Goal: Task Accomplishment & Management: Use online tool/utility

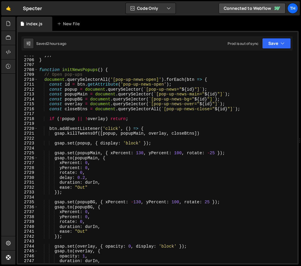
scroll to position [8332, 0]
click at [36, 72] on div "2709" at bounding box center [28, 74] width 20 height 5
click at [37, 70] on span at bounding box center [35, 69] width 3 height 5
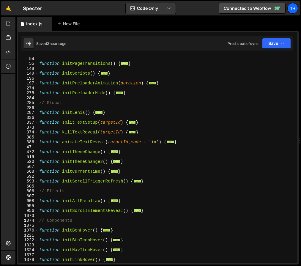
scroll to position [93, 0]
click at [36, 200] on span at bounding box center [35, 200] width 3 height 5
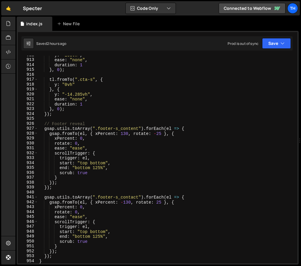
scroll to position [1742, 0]
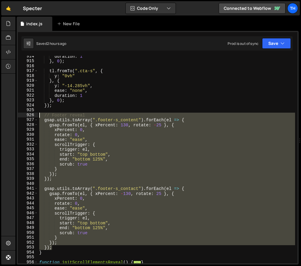
drag, startPoint x: 63, startPoint y: 246, endPoint x: 14, endPoint y: 113, distance: 141.3
click at [14, 113] on div "Hold on a sec... Are you certain you wish to leave this page? Any changes you'v…" at bounding box center [150, 133] width 301 height 266
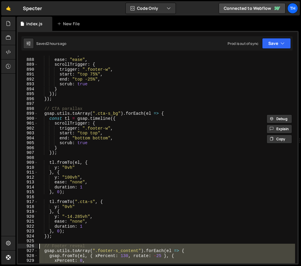
scroll to position [1714, 0]
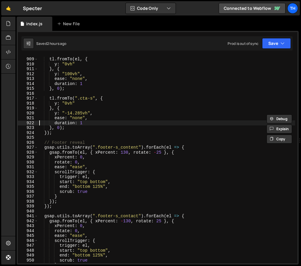
click at [40, 124] on div "tl . fromTo ( el , { y : "0vh" } , { y : "100vh" , ease : "none" , duration : 1…" at bounding box center [166, 160] width 257 height 217
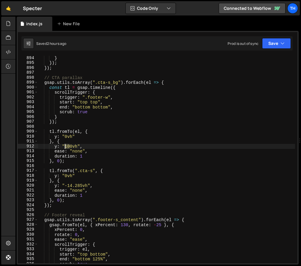
drag, startPoint x: 70, startPoint y: 146, endPoint x: 64, endPoint y: 146, distance: 5.7
click at [64, 146] on div "} }) ; }) ; // CTA parallax gsap . utils . toArray ( ".cta-s_bg" ) . forEach ( …" at bounding box center [166, 164] width 257 height 217
type textarea "y: "0vh","
click at [281, 43] on icon "button" at bounding box center [282, 43] width 4 height 6
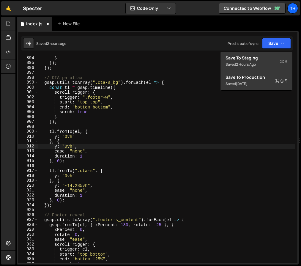
click at [279, 49] on div "Saved 2 hours ago Prod is out of sync Upgrade to Edit Save Save to Staging S Sa…" at bounding box center [156, 43] width 271 height 14
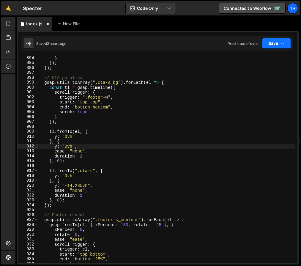
click at [280, 43] on icon "button" at bounding box center [282, 43] width 4 height 6
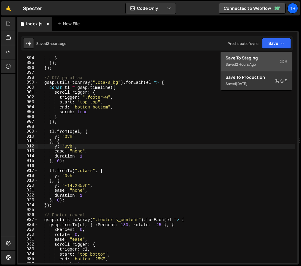
click at [275, 57] on div "Save to Staging S" at bounding box center [256, 58] width 62 height 6
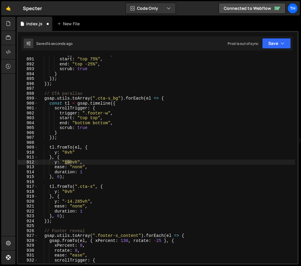
scroll to position [1626, 0]
click at [97, 143] on div "trigger : ".footer-w" , start : "top 75%" , end : "top -25%" , scrub : true } }…" at bounding box center [166, 160] width 257 height 217
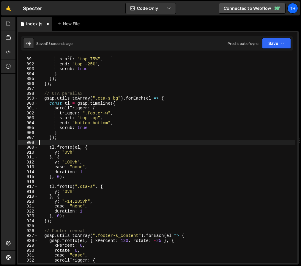
click at [96, 118] on div "trigger : ".footer-w" , start : "top 75%" , end : "top -25%" , scrub : true } }…" at bounding box center [166, 160] width 257 height 217
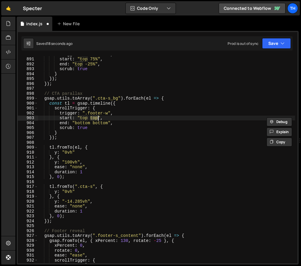
click at [98, 121] on div "trigger : ".footer-w" , start : "top 75%" , end : "top -25%" , scrub : true } }…" at bounding box center [166, 160] width 257 height 217
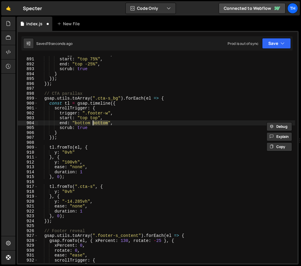
click at [96, 119] on div "trigger : ".footer-w" , start : "top 75%" , end : "top -25%" , scrub : true } }…" at bounding box center [166, 160] width 257 height 217
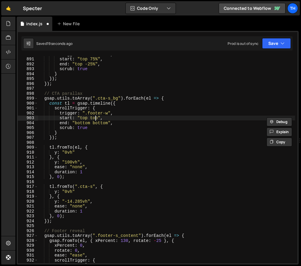
click at [96, 119] on div "trigger : ".footer-w" , start : "top 75%" , end : "top -25%" , scrub : true } }…" at bounding box center [166, 160] width 257 height 217
paste textarea "bottom"
click at [93, 117] on div "trigger : ".footer-w" , start : "top 75%" , end : "top -25%" , scrub : true } }…" at bounding box center [166, 160] width 257 height 217
paste textarea "bottom"
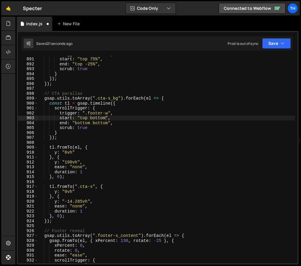
click at [267, 36] on div "Saved 21 seconds ago Prod is out of sync Upgrade to Edit Save Save to Staging S…" at bounding box center [156, 43] width 271 height 14
click at [269, 43] on button "Save" at bounding box center [276, 43] width 29 height 11
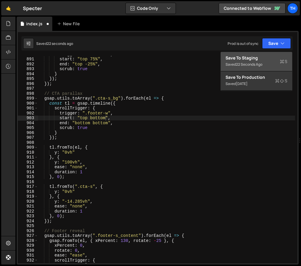
click at [271, 60] on div "Save to Staging S" at bounding box center [256, 58] width 62 height 6
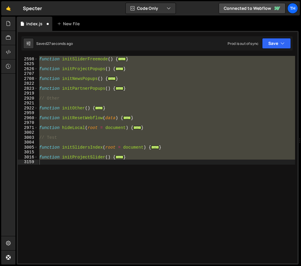
scroll to position [1582, 0]
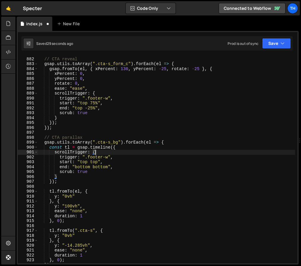
click at [127, 150] on div "// CTA reveal gsap . utils . toArray ( ".cta-s_form_c" ) . forEach ( el => { gs…" at bounding box center [166, 160] width 257 height 217
click at [259, 45] on div "Prod is out of sync Upgrade to Edit Save Save to Staging S Saved 29 seconds ago…" at bounding box center [258, 43] width 63 height 11
click at [267, 44] on button "Save" at bounding box center [276, 43] width 29 height 11
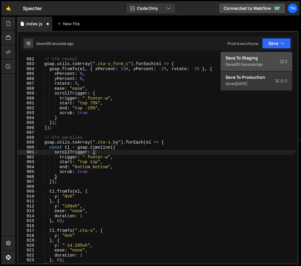
click at [260, 62] on div "30 seconds ago" at bounding box center [249, 64] width 27 height 5
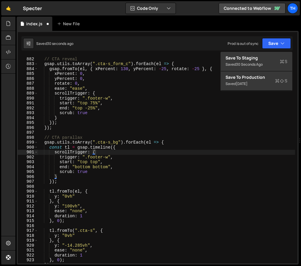
scroll to position [2715, 0]
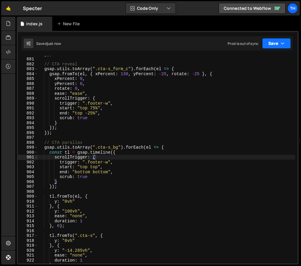
click at [274, 39] on button "Save" at bounding box center [276, 43] width 29 height 11
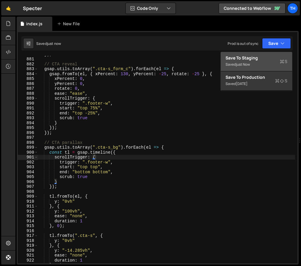
click at [268, 55] on div "Save to Staging S" at bounding box center [256, 58] width 62 height 6
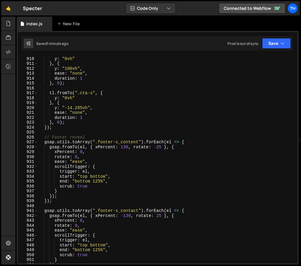
scroll to position [2817, 0]
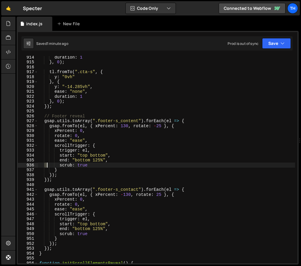
click at [46, 164] on div "duration : 1 } , 0 ) ; tl . fromTo ( ".cta-s" , { y : "0vh" } , { y : "-14.285v…" at bounding box center [166, 163] width 257 height 217
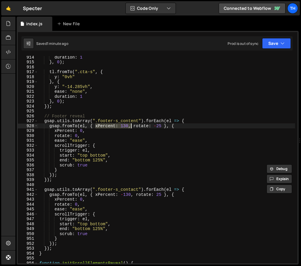
drag, startPoint x: 95, startPoint y: 124, endPoint x: 130, endPoint y: 125, distance: 34.5
click at [130, 125] on div "duration : 1 } , 0 ) ; tl . fromTo ( ".cta-s" , { y : "0vh" } , { y : "-14.285v…" at bounding box center [166, 163] width 257 height 217
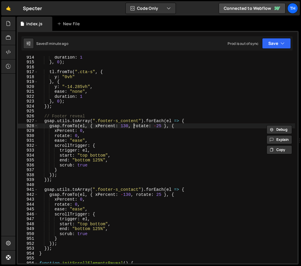
click at [133, 127] on div "duration : 1 } , 0 ) ; tl . fromTo ( ".cta-s" , { y : "0vh" } , { y : "-14.285v…" at bounding box center [166, 163] width 257 height 217
paste textarea "xPercent: 130,"
click at [134, 125] on div "duration : 1 } , 0 ) ; tl . fromTo ( ".cta-s" , { y : "0vh" } , { y : "-14.285v…" at bounding box center [166, 163] width 257 height 217
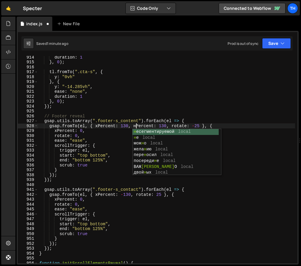
click at [158, 117] on div "duration : 1 } , 0 ) ; tl . fromTo ( ".cta-s" , { y : "0vh" } , { y : "-14.285v…" at bounding box center [166, 163] width 257 height 217
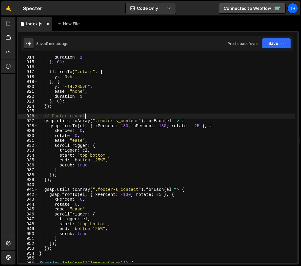
scroll to position [0, 3]
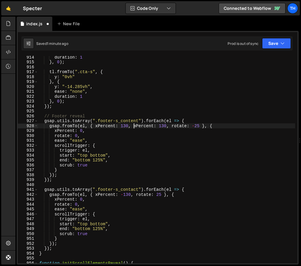
click at [136, 125] on div "duration : 1 } , 0 ) ; tl . fromTo ( ".cta-s" , { y : "0vh" } , { y : "-14.285v…" at bounding box center [166, 163] width 257 height 217
type textarea "gsap.fromTo(el, { xPercent: 130, yPercent: 130, rotate: -25 }, {"
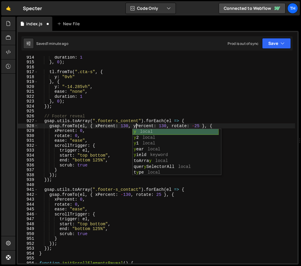
scroll to position [0, 7]
click at [156, 111] on div "duration : 1 } , 0 ) ; tl . fromTo ( ".cta-s" , { y : "0vh" } , { y : "-14.285v…" at bounding box center [166, 163] width 257 height 217
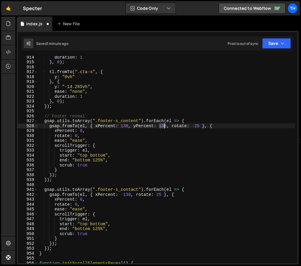
drag, startPoint x: 160, startPoint y: 126, endPoint x: 164, endPoint y: 126, distance: 3.6
click at [164, 126] on div "duration : 1 } , 0 ) ; tl . fromTo ( ".cta-s" , { y : "0vh" } , { y : "-14.285v…" at bounding box center [166, 163] width 257 height 217
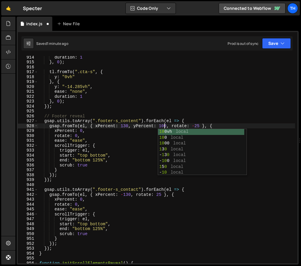
click at [137, 129] on div "duration : 1 } , 0 ) ; tl . fromTo ( ".cta-s" , { y : "0vh" } , { y : "-14.285v…" at bounding box center [166, 163] width 257 height 217
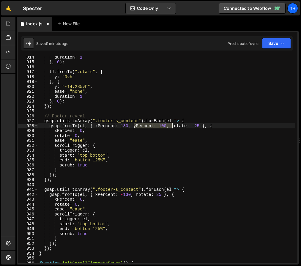
drag, startPoint x: 135, startPoint y: 125, endPoint x: 171, endPoint y: 126, distance: 36.8
click at [171, 126] on div "duration : 1 } , 0 ) ; tl . fromTo ( ".cta-s" , { y : "0vh" } , { y : "-14.285v…" at bounding box center [166, 163] width 257 height 217
click at [135, 193] on div "duration : 1 } , 0 ) ; tl . fromTo ( ".cta-s" , { y : "0vh" } , { y : "-14.285v…" at bounding box center [166, 163] width 257 height 217
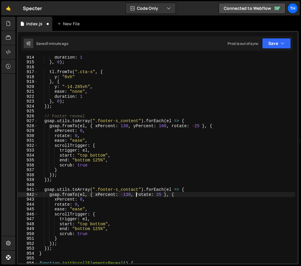
paste textarea "yPercent: 100,"
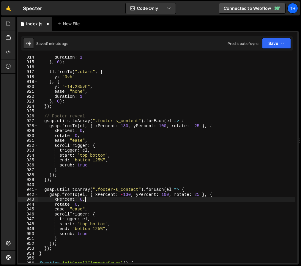
click at [95, 198] on div "duration : 1 } , 0 ) ; tl . fromTo ( ".cta-s" , { y : "0vh" } , { y : "-14.285v…" at bounding box center [166, 163] width 257 height 217
type textarea "xPercent: 0,"
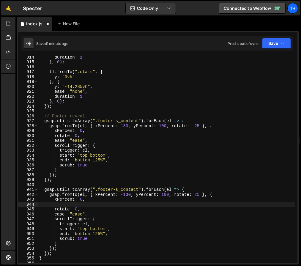
paste textarea "yPercent: 100,"
click at [81, 201] on div "duration : 1 } , 0 ) ; tl . fromTo ( ".cta-s" , { y : "0vh" } , { y : "-14.285v…" at bounding box center [166, 163] width 257 height 217
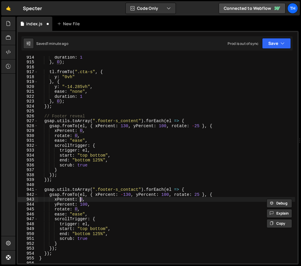
click at [84, 203] on div "duration : 1 } , 0 ) ; tl . fromTo ( ".cta-s" , { y : "0vh" } , { y : "-14.285v…" at bounding box center [166, 163] width 257 height 217
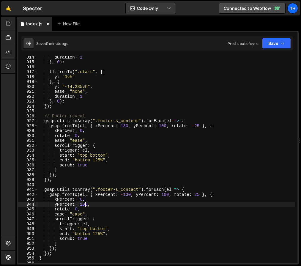
click at [84, 203] on div "duration : 1 } , 0 ) ; tl . fromTo ( ".cta-s" , { y : "0vh" } , { y : "-14.285v…" at bounding box center [166, 163] width 257 height 217
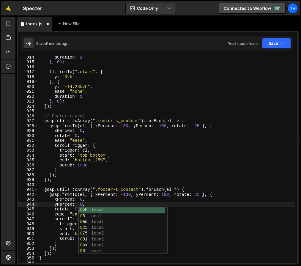
drag, startPoint x: 108, startPoint y: 194, endPoint x: 104, endPoint y: 198, distance: 6.1
click at [108, 194] on div "duration : 1 } , 0 ) ; tl . fromTo ( ".cta-s" , { y : "0vh" } , { y : "-14.285v…" at bounding box center [166, 163] width 257 height 217
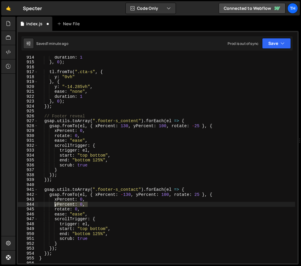
drag, startPoint x: 91, startPoint y: 205, endPoint x: 54, endPoint y: 204, distance: 36.8
click at [54, 204] on div "duration : 1 } , 0 ) ; tl . fromTo ( ".cta-s" , { y : "0vh" } , { y : "-14.285v…" at bounding box center [166, 163] width 257 height 217
click at [95, 129] on div "duration : 1 } , 0 ) ; tl . fromTo ( ".cta-s" , { y : "0vh" } , { y : "-14.285v…" at bounding box center [166, 163] width 257 height 217
type textarea "xPercent: 0,"
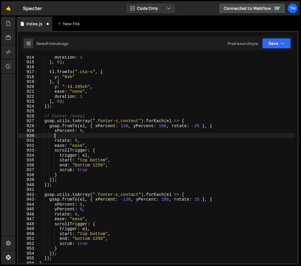
scroll to position [0, 1]
paste textarea "yPercent: 0,"
click at [277, 39] on button "Save" at bounding box center [276, 43] width 29 height 11
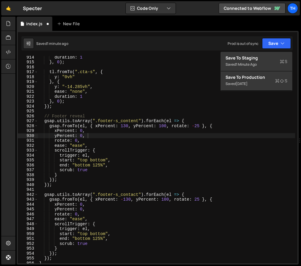
click at [110, 133] on div "duration : 1 } , 0 ) ; tl . fromTo ( ".cta-s" , { y : "0vh" } , { y : "-14.285v…" at bounding box center [166, 163] width 257 height 217
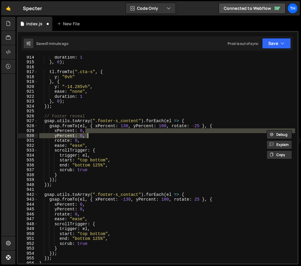
click at [108, 137] on div "duration : 1 } , 0 ) ; tl . fromTo ( ".cta-s" , { y : "0vh" } , { y : "-14.285v…" at bounding box center [166, 159] width 257 height 207
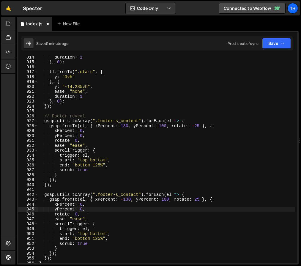
click at [95, 209] on div "duration : 1 } , 0 ) ; tl . fromTo ( ".cta-s" , { y : "0vh" } , { y : "-14.285v…" at bounding box center [166, 163] width 257 height 217
click at [273, 45] on button "Save" at bounding box center [276, 43] width 29 height 11
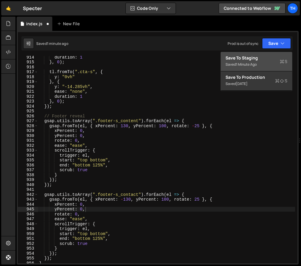
click at [282, 57] on div "Save to Staging S" at bounding box center [256, 58] width 62 height 6
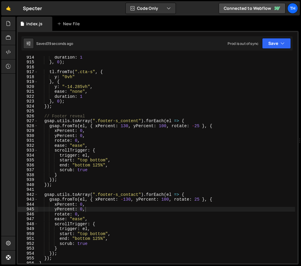
click at [68, 195] on div "duration : 1 } , 0 ) ; tl . fromTo ( ".cta-s" , { y : "0vh" } , { y : "-14.285v…" at bounding box center [166, 163] width 257 height 217
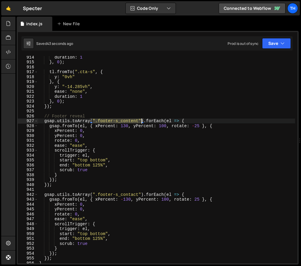
drag, startPoint x: 94, startPoint y: 120, endPoint x: 141, endPoint y: 120, distance: 47.2
click at [141, 120] on div "duration : 1 } , 0 ) ; tl . fromTo ( ".cta-s" , { y : "0vh" } , { y : "-14.285v…" at bounding box center [166, 163] width 257 height 217
click at [100, 137] on div "duration : 1 } , 0 ) ; tl . fromTo ( ".cta-s" , { y : "0vh" } , { y : "-14.285v…" at bounding box center [166, 163] width 257 height 217
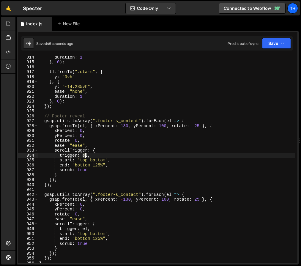
drag, startPoint x: 83, startPoint y: 156, endPoint x: 87, endPoint y: 156, distance: 3.9
click at [87, 156] on div "duration : 1 } , 0 ) ; tl . fromTo ( ".cta-s" , { y : "0vh" } , { y : "-14.285v…" at bounding box center [166, 163] width 257 height 217
paste textarea "".footer-s_content""
click at [113, 157] on div "duration : 1 } , 0 ) ; tl . fromTo ( ".cta-s" , { y : "0vh" } , { y : "-14.285v…" at bounding box center [166, 163] width 257 height 217
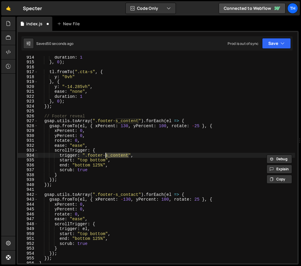
click at [119, 156] on div "duration : 1 } , 0 ) ; tl . fromTo ( ".cta-s" , { y : "0vh" } , { y : "-14.285v…" at bounding box center [166, 159] width 257 height 207
drag, startPoint x: 110, startPoint y: 156, endPoint x: 128, endPoint y: 157, distance: 18.1
click at [128, 157] on div "duration : 1 } , 0 ) ; tl . fromTo ( ".cta-s" , { y : "0vh" } , { y : "-14.285v…" at bounding box center [166, 163] width 257 height 217
drag, startPoint x: 83, startPoint y: 155, endPoint x: 128, endPoint y: 154, distance: 44.6
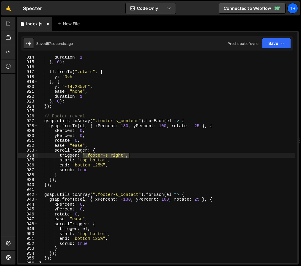
click at [128, 154] on div "duration : 1 } , 0 ) ; tl . fromTo ( ".cta-s" , { y : "0vh" } , { y : "-14.285v…" at bounding box center [166, 163] width 257 height 217
click at [128, 156] on div "duration : 1 } , 0 ) ; tl . fromTo ( ".cta-s" , { y : "0vh" } , { y : "-14.285v…" at bounding box center [166, 159] width 257 height 207
drag, startPoint x: 127, startPoint y: 154, endPoint x: 82, endPoint y: 157, distance: 44.6
click at [82, 157] on div "duration : 1 } , 0 ) ; tl . fromTo ( ".cta-s" , { y : "0vh" } , { y : "-14.285v…" at bounding box center [166, 163] width 257 height 217
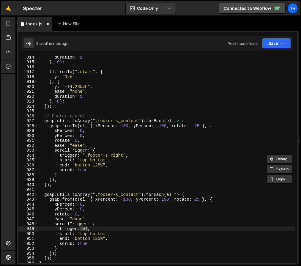
drag, startPoint x: 81, startPoint y: 230, endPoint x: 87, endPoint y: 229, distance: 6.3
click at [87, 229] on div "duration : 1 } , 0 ) ; tl . fromTo ( ".cta-s" , { y : "0vh" } , { y : "-14.285v…" at bounding box center [166, 163] width 257 height 217
paste textarea "".footer-s_right""
drag, startPoint x: 123, startPoint y: 229, endPoint x: 111, endPoint y: 227, distance: 11.7
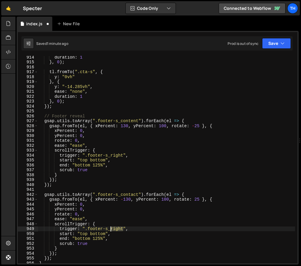
click at [111, 227] on div "duration : 1 } , 0 ) ; tl . fromTo ( ".cta-s" , { y : "0vh" } , { y : "-14.285v…" at bounding box center [166, 163] width 257 height 217
click at [270, 45] on button "Save" at bounding box center [276, 43] width 29 height 11
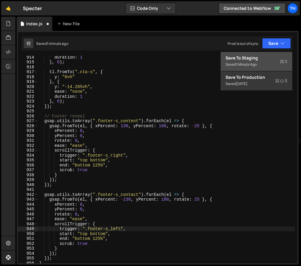
click at [273, 59] on div "Save to Staging S" at bounding box center [256, 58] width 62 height 6
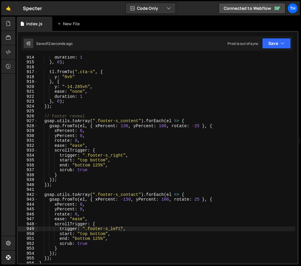
click at [116, 185] on div "duration : 1 } , 0 ) ; tl . fromTo ( ".cta-s" , { y : "0vh" } , { y : "-14.285v…" at bounding box center [166, 163] width 257 height 217
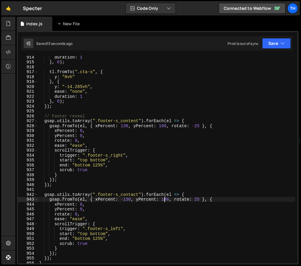
click at [165, 201] on div "duration : 1 } , 0 ) ; tl . fromTo ( ".cta-s" , { y : "0vh" } , { y : "-14.285v…" at bounding box center [166, 163] width 257 height 217
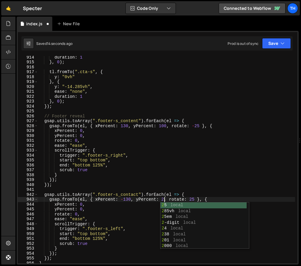
scroll to position [0, 9]
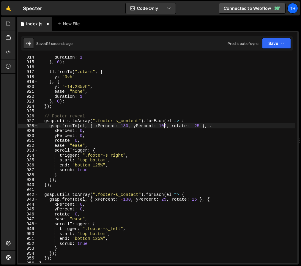
click at [165, 126] on div "duration : 1 } , 0 ) ; tl . fromTo ( ".cta-s" , { y : "0vh" } , { y : "-14.285v…" at bounding box center [166, 163] width 257 height 217
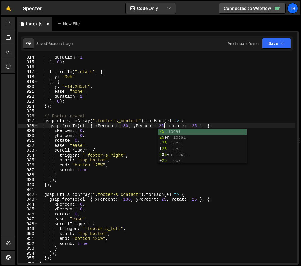
click at [158, 126] on div "duration : 1 } , 0 ) ; tl . fromTo ( ".cta-s" , { y : "0vh" } , { y : "-14.285v…" at bounding box center [166, 163] width 257 height 217
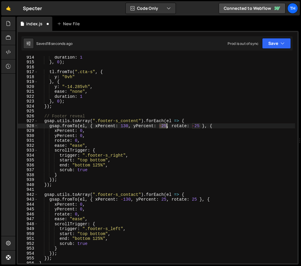
drag, startPoint x: 159, startPoint y: 127, endPoint x: 166, endPoint y: 131, distance: 8.2
click at [167, 127] on div "duration : 1 } , 0 ) ; tl . fromTo ( ".cta-s" , { y : "0vh" } , { y : "-14.285v…" at bounding box center [166, 163] width 257 height 217
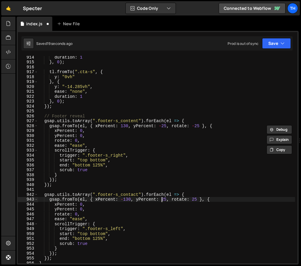
click at [162, 198] on div "duration : 1 } , 0 ) ; tl . fromTo ( ".cta-s" , { y : "0vh" } , { y : "-14.285v…" at bounding box center [166, 163] width 257 height 217
drag, startPoint x: 167, startPoint y: 199, endPoint x: 162, endPoint y: 199, distance: 4.5
click at [162, 199] on div "duration : 1 } , 0 ) ; tl . fromTo ( ".cta-s" , { y : "0vh" } , { y : "-14.285v…" at bounding box center [166, 163] width 257 height 217
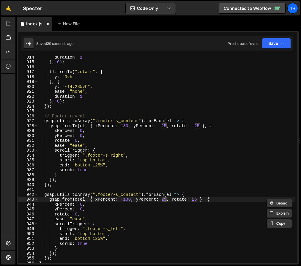
paste textarea "-"
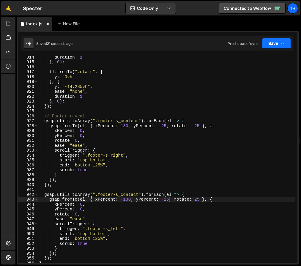
click at [270, 47] on button "Save" at bounding box center [276, 43] width 29 height 11
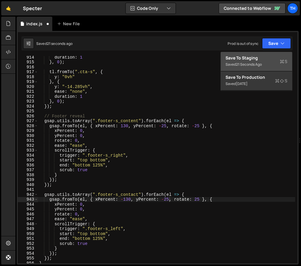
click at [270, 60] on div "Save to Staging S" at bounding box center [256, 58] width 62 height 6
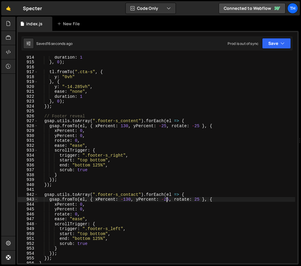
click at [167, 198] on div "duration : 1 } , 0 ) ; tl . fromTo ( ".cta-s" , { y : "0vh" } , { y : "-14.285v…" at bounding box center [166, 163] width 257 height 217
click at [163, 199] on div "duration : 1 } , 0 ) ; tl . fromTo ( ".cta-s" , { y : "0vh" } , { y : "-14.285v…" at bounding box center [166, 163] width 257 height 217
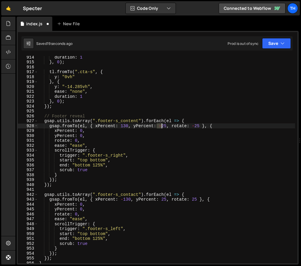
drag, startPoint x: 158, startPoint y: 126, endPoint x: 161, endPoint y: 126, distance: 3.3
click at [161, 126] on div "duration : 1 } , 0 ) ; tl . fromTo ( ".cta-s" , { y : "0vh" } , { y : "-14.285v…" at bounding box center [166, 163] width 257 height 217
click at [283, 41] on icon "button" at bounding box center [282, 43] width 4 height 6
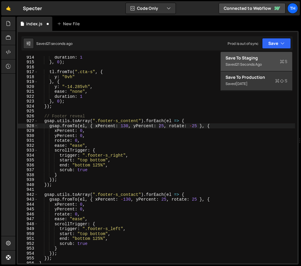
click at [276, 61] on div "Save to Staging S" at bounding box center [256, 58] width 62 height 6
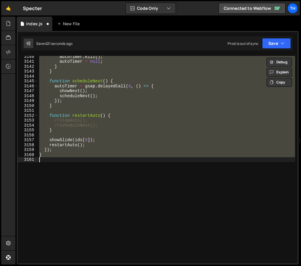
scroll to position [2857, 0]
type textarea "yPercent: 0,"
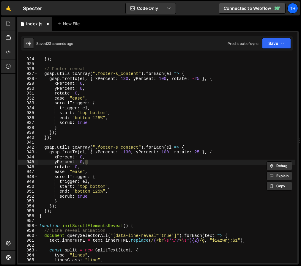
scroll to position [2845, 0]
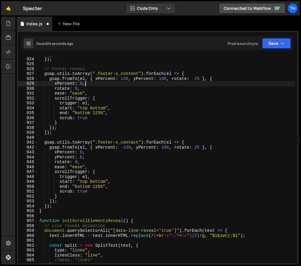
type textarea "yPercent: 100,"
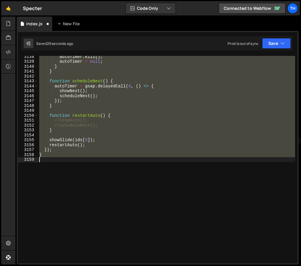
scroll to position [2795, 0]
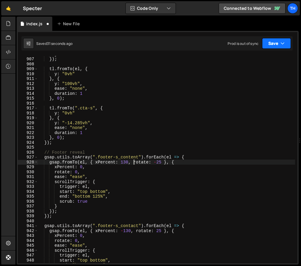
type textarea "gsap.fromTo(el, { xPercent: 130, rotate: -25 }, {"
click at [270, 48] on button "Save" at bounding box center [276, 43] width 29 height 11
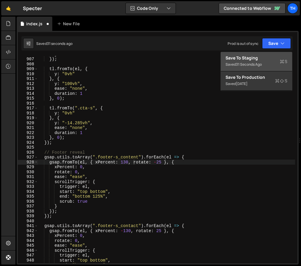
click at [271, 62] on div "Saved 31 seconds ago" at bounding box center [256, 64] width 62 height 7
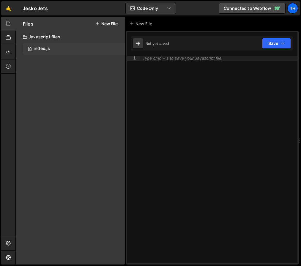
click at [83, 43] on div "1 index.js 0" at bounding box center [74, 49] width 102 height 12
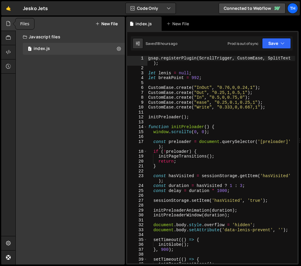
click at [8, 22] on icon at bounding box center [8, 23] width 5 height 7
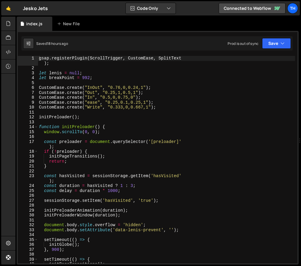
scroll to position [1246, 0]
click at [38, 127] on div "gsap . registerPlugin ( ScrollTrigger , CustomEase , SplitText ) ; let lenis = …" at bounding box center [166, 166] width 257 height 220
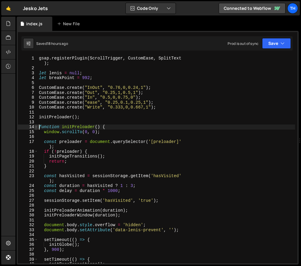
click at [36, 127] on span at bounding box center [35, 126] width 3 height 5
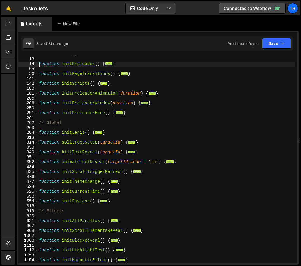
scroll to position [78, 0]
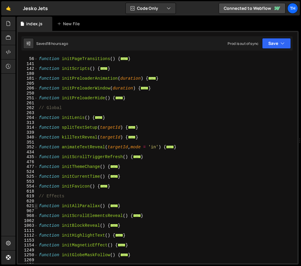
click at [35, 207] on span at bounding box center [35, 205] width 3 height 5
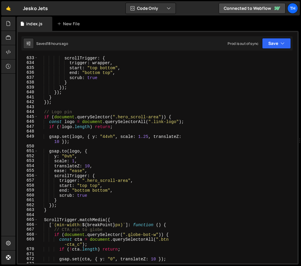
scroll to position [294, 0]
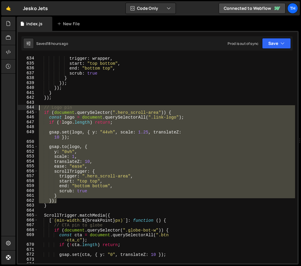
drag, startPoint x: 55, startPoint y: 177, endPoint x: 12, endPoint y: 106, distance: 82.8
click at [12, 106] on div "Hold on a sec... Are you certain you wish to leave this page? Any changes you'v…" at bounding box center [150, 133] width 301 height 266
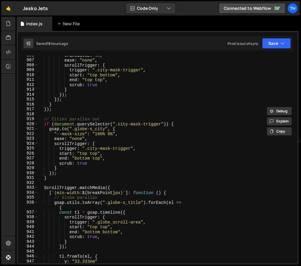
scroll to position [1674, 0]
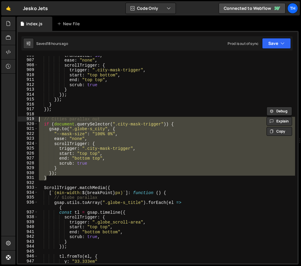
drag, startPoint x: 52, startPoint y: 180, endPoint x: -7, endPoint y: 117, distance: 86.5
click at [0, 117] on html "Projects [GEOGRAPHIC_DATA] Blog Th Projects Your Teams Invite team member Accou…" at bounding box center [150, 133] width 301 height 266
click at [74, 124] on div "translateZ : 10 , ease : "none" , scrollTrigger : { trigger : ".city-mask-trigg…" at bounding box center [166, 159] width 257 height 207
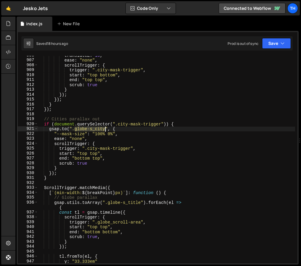
drag, startPoint x: 75, startPoint y: 129, endPoint x: 104, endPoint y: 130, distance: 29.1
click at [104, 130] on div "translateZ : 10 , ease : "none" , scrollTrigger : { trigger : ".city-mask-trigg…" at bounding box center [166, 160] width 257 height 215
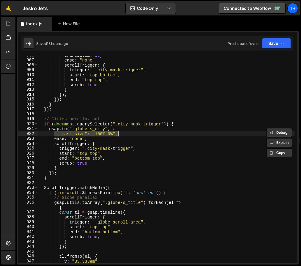
drag, startPoint x: 55, startPoint y: 135, endPoint x: 136, endPoint y: 132, distance: 80.8
click at [136, 132] on div "translateZ : 10 , ease : "none" , scrollTrigger : { trigger : ".city-mask-trigg…" at bounding box center [166, 160] width 257 height 215
click at [46, 137] on div "translateZ : 10 , ease : "none" , scrollTrigger : { trigger : ".city-mask-trigg…" at bounding box center [166, 160] width 257 height 215
click at [112, 133] on div "translateZ : 10 , ease : "none" , scrollTrigger : { trigger : ".city-mask-trigg…" at bounding box center [166, 160] width 257 height 215
type textarea ""--mask-size": "100% 0%","
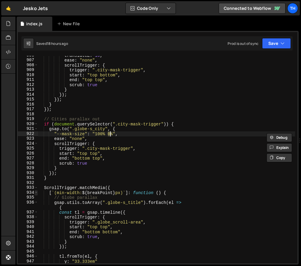
scroll to position [1246, 0]
click at [36, 188] on span at bounding box center [35, 187] width 3 height 5
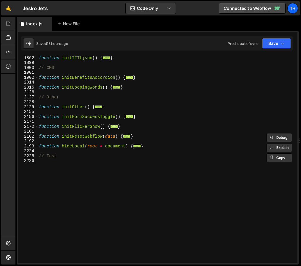
scroll to position [437, 0]
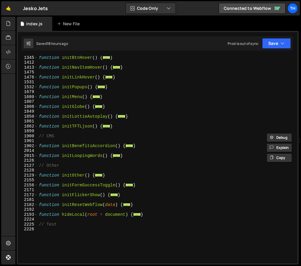
click at [37, 111] on div "1849" at bounding box center [28, 111] width 20 height 5
click at [37, 108] on span at bounding box center [35, 106] width 3 height 5
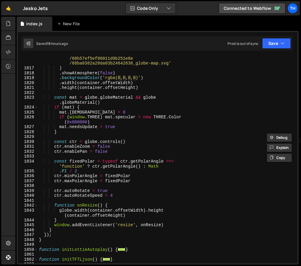
scroll to position [406, 0]
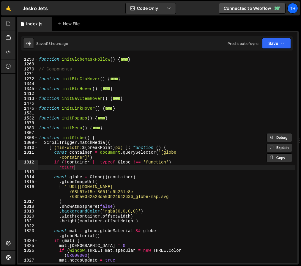
click at [87, 168] on div "function initGlobeMaskFollow ( ) { ... } // Components function initBtnCtaHover…" at bounding box center [166, 159] width 257 height 215
type textarea "if (!container || typeof Globe !== 'function') return"
click at [89, 172] on div "function initGlobeMaskFollow ( ) { ... } // Components function initBtnCtaHover…" at bounding box center [166, 159] width 257 height 215
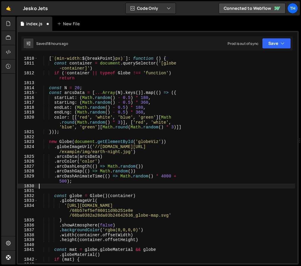
scroll to position [499, 0]
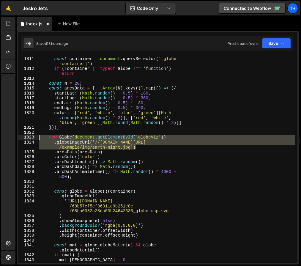
drag, startPoint x: 152, startPoint y: 148, endPoint x: -10, endPoint y: 138, distance: 162.1
click at [0, 138] on html "Projects [GEOGRAPHIC_DATA] Blog Th Projects Your Teams Invite team member Accou…" at bounding box center [150, 133] width 301 height 266
type textarea "new Globe(document.getElementById('globeViz')) .globeImageUrl('//[DOMAIN_NAME][…"
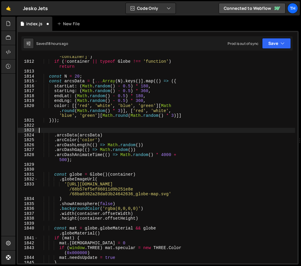
scroll to position [508, 0]
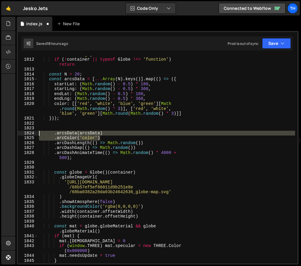
drag, startPoint x: 108, startPoint y: 139, endPoint x: 12, endPoint y: 134, distance: 96.6
click at [12, 134] on div "Hold on a sec... Are you certain you wish to leave this page? Any changes you'v…" at bounding box center [150, 133] width 301 height 266
type textarea ".arcsData(arcsData) .arcColor('color')"
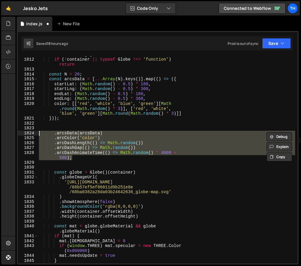
drag, startPoint x: 80, startPoint y: 157, endPoint x: -1, endPoint y: 132, distance: 84.9
click at [0, 132] on html "Projects [GEOGRAPHIC_DATA] Blog Th Projects Your Teams Invite team member Accou…" at bounding box center [150, 133] width 301 height 266
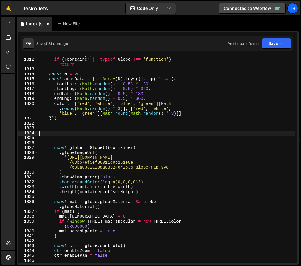
click at [149, 196] on div "const container = document . querySelector ( '[globe -container]' ) if ( ! cont…" at bounding box center [166, 157] width 257 height 220
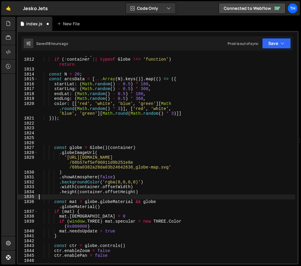
click at [151, 193] on div "const container = document . querySelector ( '[globe -container]' ) if ( ! cont…" at bounding box center [166, 157] width 257 height 220
type textarea ".height(container.offsetHeight)"
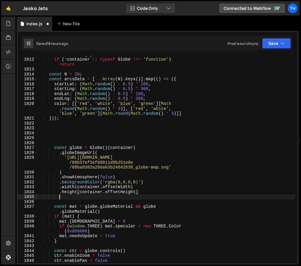
scroll to position [0, 1]
paste textarea ".arcDashAnimateTime(() => Math.random() * 4000 + 500);"
type textarea ".arcDashAnimateTime(() => Math.random() * 4000 + 500);"
drag, startPoint x: 71, startPoint y: 196, endPoint x: -8, endPoint y: 198, distance: 79.0
click at [0, 198] on html "Projects [GEOGRAPHIC_DATA] Blog Th Projects Your Teams Invite team member Accou…" at bounding box center [150, 133] width 301 height 266
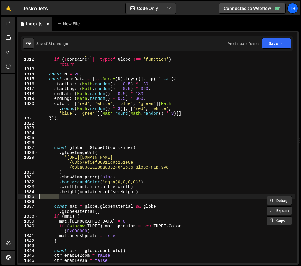
paste textarea ".arcDashAnimateTime(() => Math.random() * 4000 + 500);"
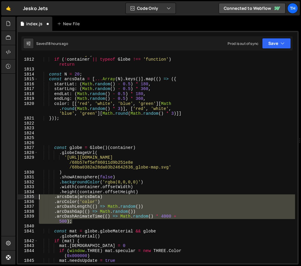
drag, startPoint x: 111, startPoint y: 222, endPoint x: 4, endPoint y: 196, distance: 110.5
click at [4, 196] on div "Hold on a sec... Are you certain you wish to leave this page? Any changes you'v…" at bounding box center [150, 133] width 301 height 266
type textarea ".arcsData(arcsData) .arcColor('color')"
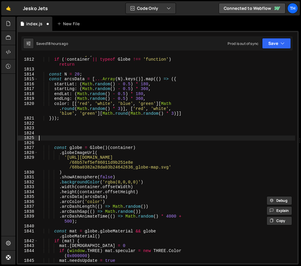
click at [76, 137] on div "const container = document . querySelector ( '[globe -container]' ) if ( ! cont…" at bounding box center [166, 157] width 257 height 220
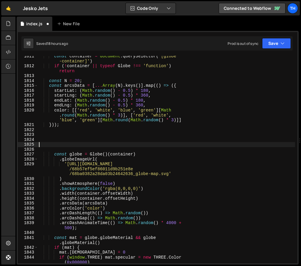
scroll to position [502, 0]
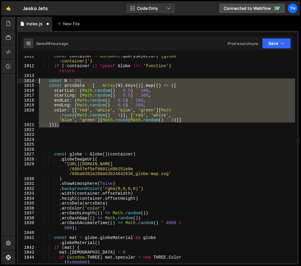
drag, startPoint x: 68, startPoint y: 127, endPoint x: -9, endPoint y: 80, distance: 90.4
click at [0, 80] on html "Projects [GEOGRAPHIC_DATA] Blog Th Projects Your Teams Invite team member Accou…" at bounding box center [150, 133] width 301 height 266
type textarea "const N = 20; const arcsData = [...Array(N).keys()].map(() => ({"
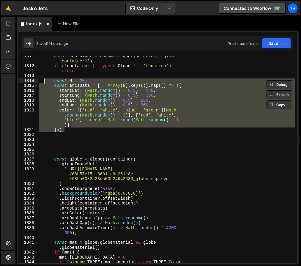
click at [53, 147] on div "const container = document . querySelector ( '[globe -container]' ) if ( ! cont…" at bounding box center [166, 166] width 257 height 225
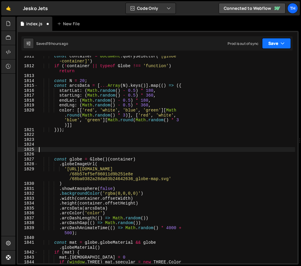
click at [268, 47] on button "Save" at bounding box center [276, 43] width 29 height 11
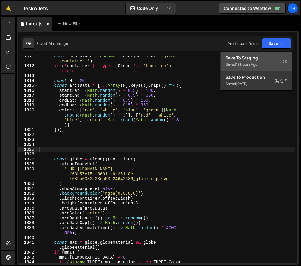
click at [264, 58] on div "Save to Staging S" at bounding box center [256, 58] width 62 height 6
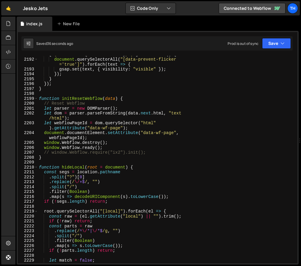
scroll to position [9526, 0]
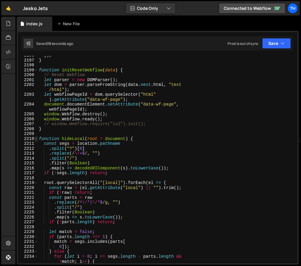
click at [37, 139] on span at bounding box center [35, 138] width 3 height 5
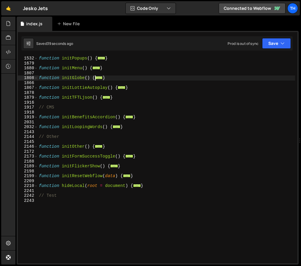
scroll to position [260, 0]
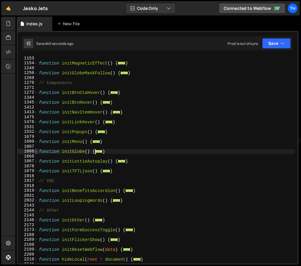
click at [37, 151] on span at bounding box center [35, 151] width 3 height 5
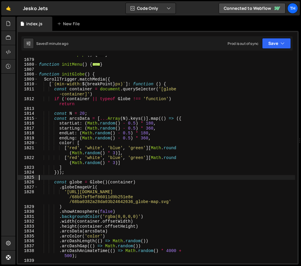
scroll to position [355, 0]
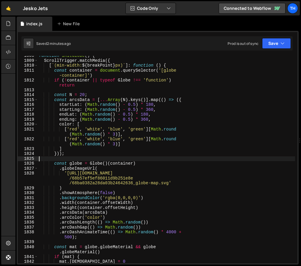
click at [91, 130] on div "function initGlobe ( ) { ScrollTrigger . matchMedia ({ [ ` (min-width: ${ break…" at bounding box center [166, 160] width 257 height 215
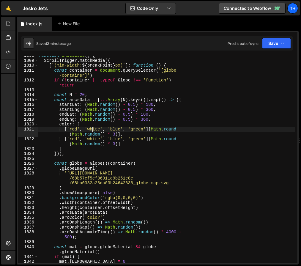
click at [91, 130] on div "function initGlobe ( ) { ScrollTrigger . matchMedia ({ [ ` (min-width: ${ break…" at bounding box center [166, 160] width 257 height 215
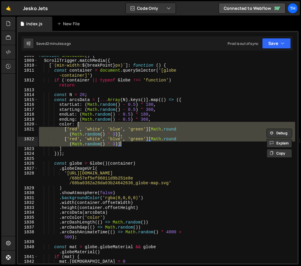
drag, startPoint x: 93, startPoint y: 128, endPoint x: 126, endPoint y: 144, distance: 35.9
click at [126, 144] on div "function initGlobe ( ) { ScrollTrigger . matchMedia ({ [ ` (min-width: ${ break…" at bounding box center [166, 160] width 257 height 215
paste textarea "color: white"
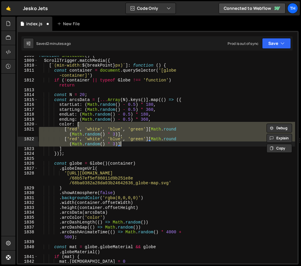
click at [94, 137] on div "function initGlobe ( ) { ScrollTrigger . matchMedia ({ [ ` (min-width: ${ break…" at bounding box center [166, 159] width 257 height 207
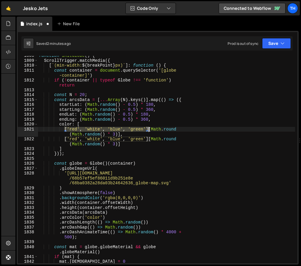
drag, startPoint x: 65, startPoint y: 129, endPoint x: 148, endPoint y: 129, distance: 83.7
click at [148, 129] on div "function initGlobe ( ) { ScrollTrigger . matchMedia ({ [ ` (min-width: ${ break…" at bounding box center [166, 160] width 257 height 215
type textarea "[Math.round(Math.random() * 3)],"
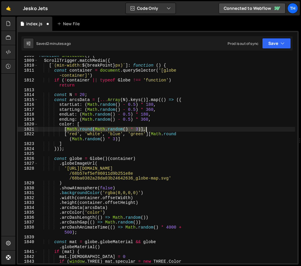
drag, startPoint x: 64, startPoint y: 129, endPoint x: 155, endPoint y: 128, distance: 90.6
click at [155, 128] on div "function initGlobe ( ) { ScrollTrigger . matchMedia ({ [ ` (min-width: ${ break…" at bounding box center [166, 163] width 257 height 220
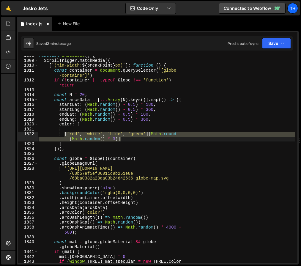
drag, startPoint x: 65, startPoint y: 135, endPoint x: 126, endPoint y: 139, distance: 61.0
click at [126, 139] on div "function initGlobe ( ) { ScrollTrigger . matchMedia ({ [ ` (min-width: ${ break…" at bounding box center [166, 163] width 257 height 220
type textarea "['red', 'white', 'blue', 'green'][Math.round(Math.random() * 3)]"
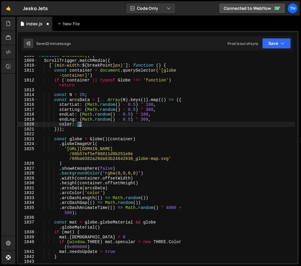
scroll to position [0, 3]
drag, startPoint x: 92, startPoint y: 126, endPoint x: 77, endPoint y: 125, distance: 15.2
click at [77, 125] on div "function initGlobe ( ) { ScrollTrigger . matchMedia ({ [ ` (min-width: ${ break…" at bounding box center [166, 160] width 257 height 215
click at [123, 96] on div "function initGlobe ( ) { ScrollTrigger . matchMedia ({ [ ` (min-width: ${ break…" at bounding box center [166, 160] width 257 height 215
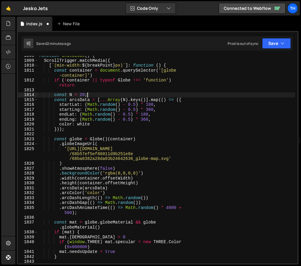
scroll to position [0, 3]
click at [278, 43] on button "Save" at bounding box center [276, 43] width 29 height 11
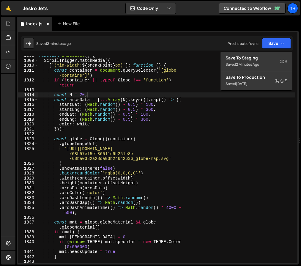
click at [274, 51] on div "1 Type cmd + s to save your Javascript file. הההההההההההההההההההההההההההההההההה…" at bounding box center [158, 147] width 282 height 233
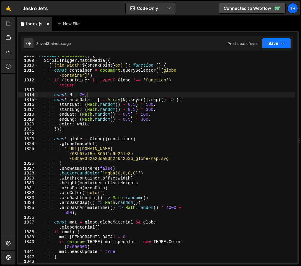
click at [278, 45] on button "Save" at bounding box center [276, 43] width 29 height 11
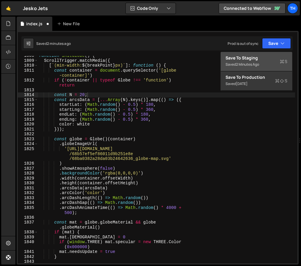
click at [271, 62] on div "Saved 2 minutes ago" at bounding box center [256, 64] width 62 height 7
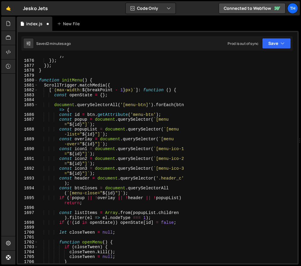
scroll to position [7228, 0]
click at [114, 131] on div "document . body . removeAttribute ( 'data-[PERSON_NAME]-prevent' ) ; }) ; }) ; …" at bounding box center [166, 158] width 257 height 220
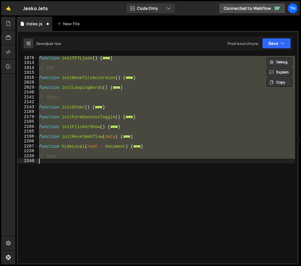
scroll to position [319, 0]
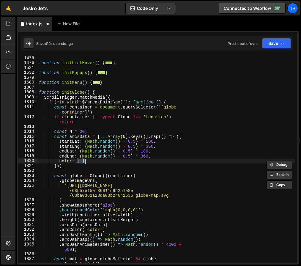
click at [81, 162] on div "function initLinkHover ( ) { ... } function initPopups ( ) { ... } function ini…" at bounding box center [166, 159] width 257 height 207
click at [83, 160] on div "function initLinkHover ( ) { ... } function initPopups ( ) { ... } function ini…" at bounding box center [166, 166] width 257 height 220
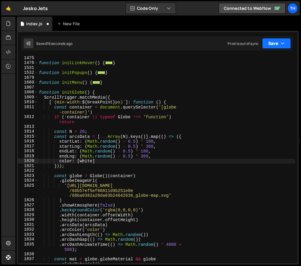
click at [282, 42] on icon "button" at bounding box center [282, 43] width 4 height 6
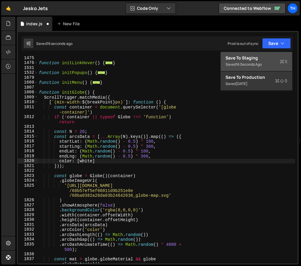
click at [280, 53] on button "Save to Staging S Saved 16 seconds ago" at bounding box center [256, 61] width 71 height 19
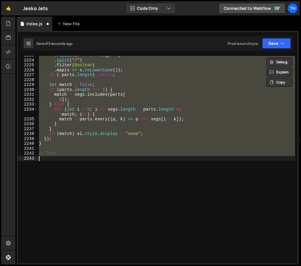
scroll to position [7803, 0]
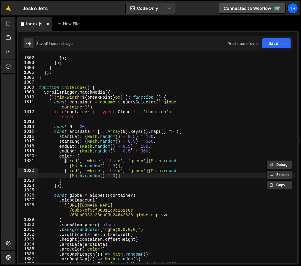
click at [103, 175] on div "}) ; }) ; } }) ; } function initGlobe ( ) { ScrollTrigger . matchMedia ({ [ ` (…" at bounding box center [166, 166] width 257 height 220
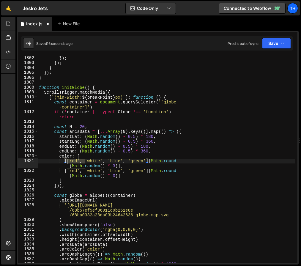
drag, startPoint x: 86, startPoint y: 160, endPoint x: 68, endPoint y: 160, distance: 17.8
click at [68, 160] on div "}) ; }) ; } }) ; } function initGlobe ( ) { ScrollTrigger . matchMedia ({ [ ` (…" at bounding box center [166, 166] width 257 height 220
drag, startPoint x: 86, startPoint y: 161, endPoint x: 128, endPoint y: 160, distance: 41.6
click at [128, 160] on div "}) ; }) ; } }) ; } function initGlobe ( ) { ScrollTrigger . matchMedia ({ [ ` (…" at bounding box center [166, 166] width 257 height 220
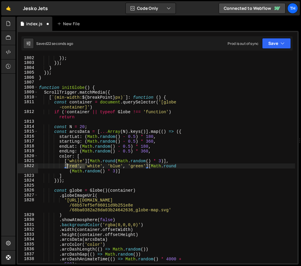
drag, startPoint x: 86, startPoint y: 166, endPoint x: 66, endPoint y: 167, distance: 19.6
click at [66, 167] on div "}) ; }) ; } }) ; } function initGlobe ( ) { ScrollTrigger . matchMedia ({ [ ` (…" at bounding box center [166, 166] width 257 height 220
drag, startPoint x: 85, startPoint y: 167, endPoint x: 128, endPoint y: 167, distance: 43.1
click at [128, 167] on div "}) ; }) ; } }) ; } function initGlobe ( ) { ScrollTrigger . matchMedia ({ [ ` (…" at bounding box center [166, 166] width 257 height 220
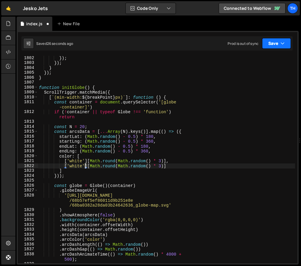
click at [268, 40] on button "Save" at bounding box center [276, 43] width 29 height 11
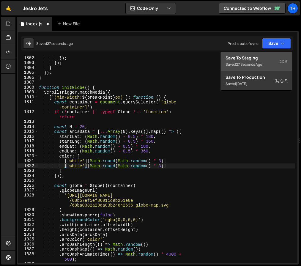
click at [262, 57] on div "Save to Staging S" at bounding box center [256, 58] width 62 height 6
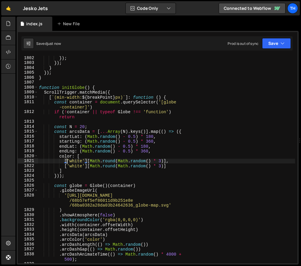
click at [67, 162] on div "}) ; }) ; } }) ; } function initGlobe ( ) { ScrollTrigger . matchMedia ({ [ ` (…" at bounding box center [166, 163] width 257 height 215
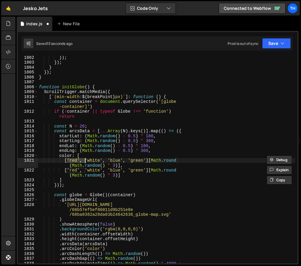
scroll to position [7801, 0]
click at [37, 88] on span at bounding box center [35, 87] width 3 height 5
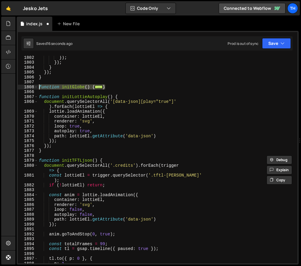
drag, startPoint x: 115, startPoint y: 88, endPoint x: 18, endPoint y: 87, distance: 97.1
click at [18, 87] on div "['red', 'white', 'blue', 'green'][Math.round(Math.[PERSON_NAME]() * 3)], 1802 1…" at bounding box center [157, 159] width 279 height 207
type textarea "function initGlobe() { ScrollTrigger.matchMedia({"
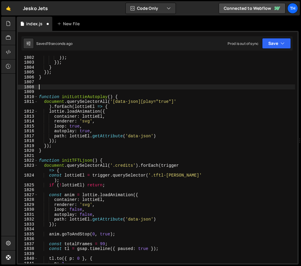
scroll to position [0, 0]
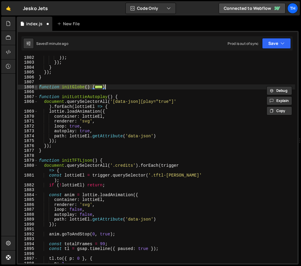
click at [37, 88] on span at bounding box center [35, 87] width 3 height 5
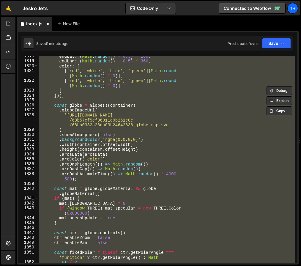
scroll to position [7873, 0]
click at [70, 107] on div "endLat : ( Math . random ( ) - 0.5 ) * 180 , endLng : ( Math . random ( ) - 0.5…" at bounding box center [166, 159] width 257 height 207
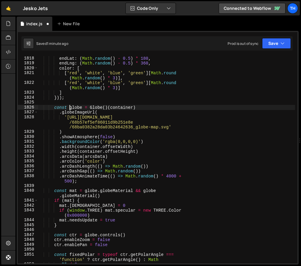
scroll to position [7870, 0]
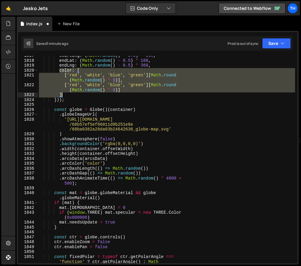
drag, startPoint x: 67, startPoint y: 78, endPoint x: 96, endPoint y: 94, distance: 33.2
click at [96, 94] on div "startLng : ( Math . random ( ) - 0.5 ) * 360 , endLat : ( Math . random ( ) - 0…" at bounding box center [166, 163] width 257 height 220
paste textarea "color: ['#7A716E', '#7A716E']"
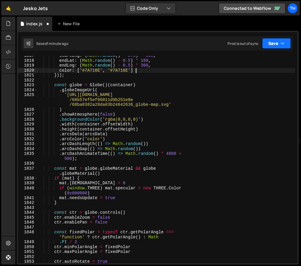
click at [275, 46] on button "Save" at bounding box center [276, 43] width 29 height 11
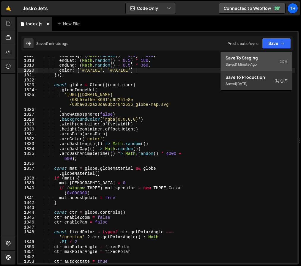
click at [268, 63] on div "Saved 1 minute ago" at bounding box center [256, 64] width 62 height 7
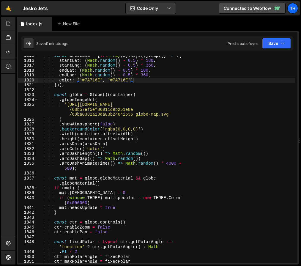
scroll to position [7874, 0]
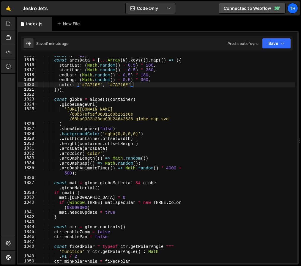
click at [87, 161] on div "const N = 20 ; const arcsData = [ ... Array ( N ) . keys ( )] . map (( ) => ({ …" at bounding box center [166, 160] width 257 height 215
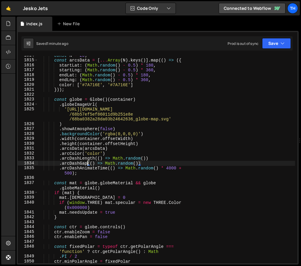
click at [126, 151] on div "const N = 20 ; const arcsData = [ ... Array ( N ) . keys ( )] . map (( ) => ({ …" at bounding box center [166, 160] width 257 height 215
type textarea ".arcColor('color')"
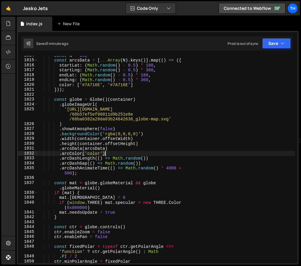
scroll to position [0, 1]
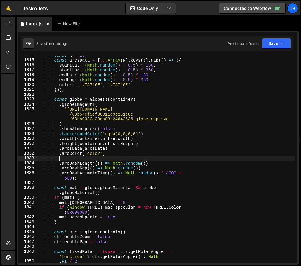
paste textarea ".arcStroke(ARC_STROKE)"
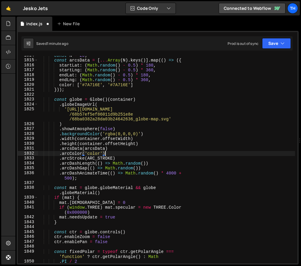
click at [118, 155] on div "const N = 20 ; const arcsData = [ ... Array ( N ) . keys ( )] . map (( ) => ({ …" at bounding box center [166, 160] width 257 height 215
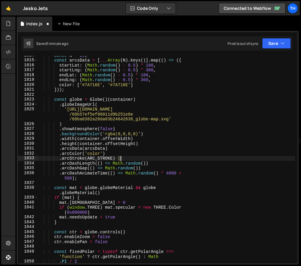
drag, startPoint x: 118, startPoint y: 157, endPoint x: 127, endPoint y: 157, distance: 9.8
click at [127, 157] on div "const N = 20 ; const arcsData = [ ... Array ( N ) . keys ( )] . map (( ) => ({ …" at bounding box center [166, 160] width 257 height 215
drag, startPoint x: 116, startPoint y: 158, endPoint x: 132, endPoint y: 158, distance: 16.0
click at [132, 158] on div "const N = 20 ; const arcsData = [ ... Array ( N ) . keys ( )] . map (( ) => ({ …" at bounding box center [166, 160] width 257 height 215
drag, startPoint x: 93, startPoint y: 157, endPoint x: 112, endPoint y: 157, distance: 19.0
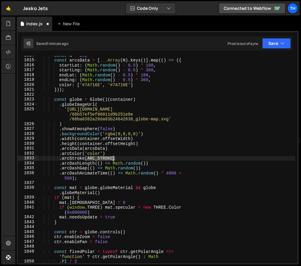
click at [112, 157] on div "const N = 20 ; const arcsData = [ ... Array ( N ) . keys ( )] . map (( ) => ({ …" at bounding box center [166, 160] width 257 height 215
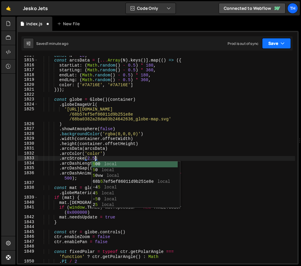
click at [267, 40] on button "Save" at bounding box center [276, 43] width 29 height 11
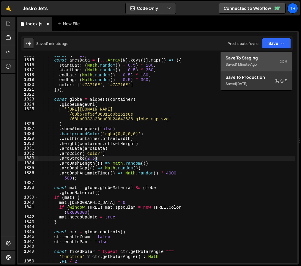
click at [268, 54] on button "Save to Staging S Saved 1 minute ago" at bounding box center [256, 61] width 71 height 19
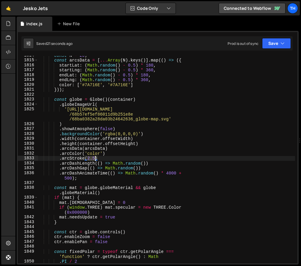
drag, startPoint x: 88, startPoint y: 158, endPoint x: 94, endPoint y: 158, distance: 6.2
click at [94, 158] on div "const N = 20 ; const arcsData = [ ... Array ( N ) . keys ( )] . map (( ) => ({ …" at bounding box center [166, 160] width 257 height 215
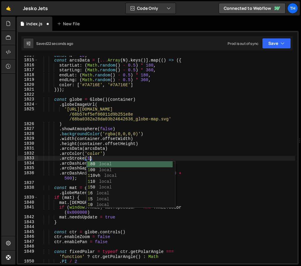
click at [159, 136] on div "const N = 20 ; const arcsData = [ ... Array ( N ) . keys ( )] . map (( ) => ({ …" at bounding box center [166, 160] width 257 height 215
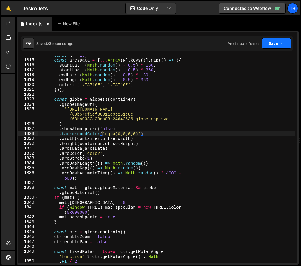
click at [274, 48] on div "Saved 23 seconds ago Prod is out of sync Upgrade to Edit Save Save to Staging S…" at bounding box center [156, 43] width 271 height 14
click at [280, 46] on icon "button" at bounding box center [282, 43] width 4 height 6
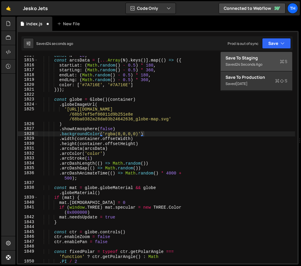
click at [280, 57] on div "Save to Staging S" at bounding box center [256, 58] width 62 height 6
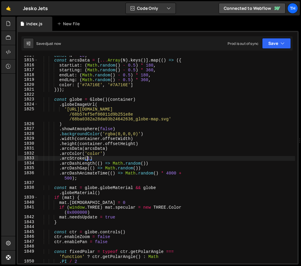
click at [89, 157] on div "const N = 20 ; const arcsData = [ ... Array ( N ) . keys ( )] . map (( ) => ({ …" at bounding box center [166, 160] width 257 height 215
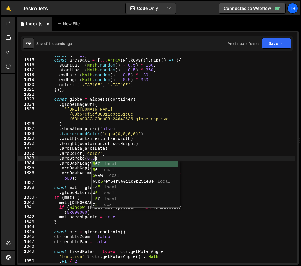
scroll to position [0, 4]
click at [280, 50] on div "Saved 12 seconds ago Prod is out of sync Upgrade to Edit Save Save to Staging S…" at bounding box center [156, 43] width 271 height 14
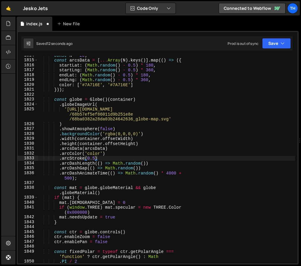
click at [281, 49] on div "Saved 12 seconds ago Prod is out of sync Upgrade to Edit Save Save to Staging S…" at bounding box center [156, 43] width 271 height 14
click at [282, 48] on button "Save" at bounding box center [276, 43] width 29 height 11
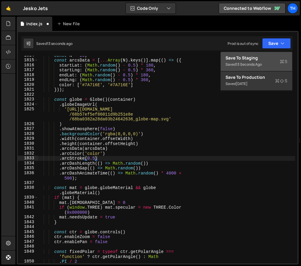
click at [277, 64] on div "Saved 13 seconds ago" at bounding box center [256, 64] width 62 height 7
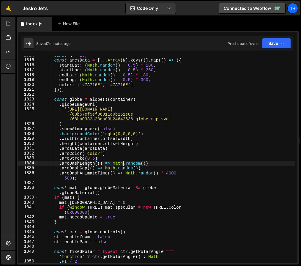
click at [122, 161] on div "const N = 20 ; const arcsData = [ ... Array ( N ) . keys ( )] . map (( ) => ({ …" at bounding box center [166, 160] width 257 height 215
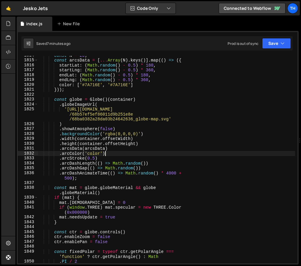
click at [126, 154] on div "const N = 20 ; const arcsData = [ ... Array ( N ) . keys ( )] . map (( ) => ({ …" at bounding box center [166, 160] width 257 height 215
type textarea ".arcStroke(0.5)"
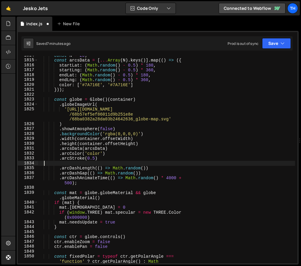
scroll to position [0, 0]
paste textarea ".arcsTransitionDuration(0);"
type textarea ".arcsTransitionDuration(0);"
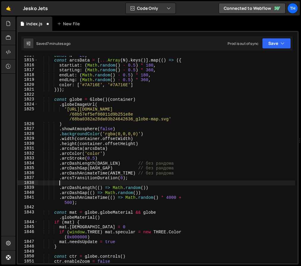
scroll to position [0, 1]
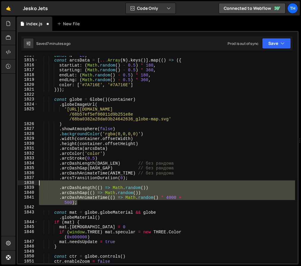
drag, startPoint x: 110, startPoint y: 200, endPoint x: -2, endPoint y: 184, distance: 113.4
click at [0, 184] on html "Projects [GEOGRAPHIC_DATA] Blog Th Projects Your Teams Invite team member Accou…" at bounding box center [150, 133] width 301 height 266
type textarea ".arcDashLength(() => Math.random())"
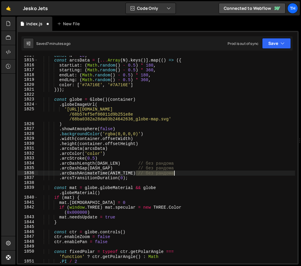
drag, startPoint x: 136, startPoint y: 172, endPoint x: 239, endPoint y: 172, distance: 103.0
click at [239, 172] on div "const N = 20 ; const arcsData = [ ... Array ( N ) . keys ( )] . map (( ) => ({ …" at bounding box center [166, 160] width 257 height 215
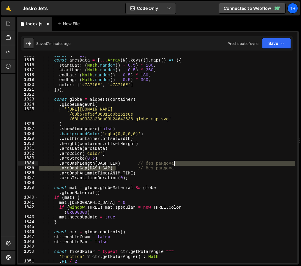
drag, startPoint x: 115, startPoint y: 167, endPoint x: 211, endPoint y: 166, distance: 96.2
click at [211, 166] on div "const N = 20 ; const arcsData = [ ... Array ( N ) . keys ( )] . map (( ) => ({ …" at bounding box center [166, 160] width 257 height 215
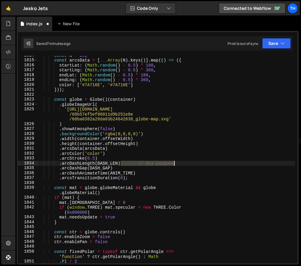
drag, startPoint x: 121, startPoint y: 162, endPoint x: 214, endPoint y: 163, distance: 93.0
click at [214, 163] on div "const N = 20 ; const arcsData = [ ... Array ( N ) . keys ( )] . map (( ) => ({ …" at bounding box center [166, 160] width 257 height 215
click at [100, 160] on div "const N = 20 ; const arcsData = [ ... Array ( N ) . keys ( )] . map (( ) => ({ …" at bounding box center [166, 160] width 257 height 215
drag, startPoint x: 98, startPoint y: 164, endPoint x: 118, endPoint y: 162, distance: 19.3
click at [118, 162] on div "const N = 20 ; const arcsData = [ ... Array ( N ) . keys ( )] . map (( ) => ({ …" at bounding box center [166, 160] width 257 height 215
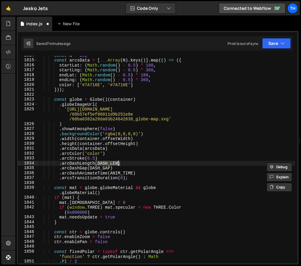
paste textarea "0.6"
click at [97, 167] on div "const N = 20 ; const arcsData = [ ... Array ( N ) . keys ( )] . map (( ) => ({ …" at bounding box center [166, 160] width 257 height 215
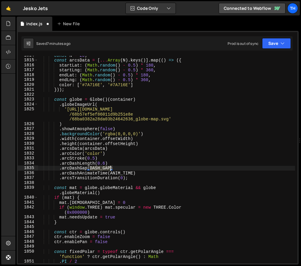
drag, startPoint x: 91, startPoint y: 167, endPoint x: 109, endPoint y: 169, distance: 18.6
click at [109, 169] on div "const N = 20 ; const arcsData = [ ... Array ( N ) . keys ( )] . map (( ) => ({ …" at bounding box center [166, 160] width 257 height 215
paste textarea "0.25"
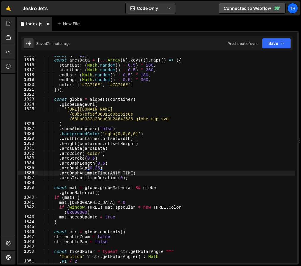
click at [122, 172] on div "const N = 20 ; const arcsData = [ ... Array ( N ) . keys ( )] . map (( ) => ({ …" at bounding box center [166, 160] width 257 height 215
drag, startPoint x: 111, startPoint y: 172, endPoint x: 133, endPoint y: 174, distance: 22.1
click at [133, 174] on div "const N = 20 ; const arcsData = [ ... Array ( N ) . keys ( )] . map (( ) => ({ …" at bounding box center [166, 160] width 257 height 215
paste textarea "3000"
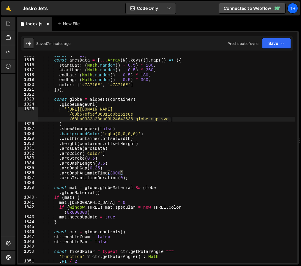
drag, startPoint x: 226, startPoint y: 120, endPoint x: 239, endPoint y: 100, distance: 23.7
click at [226, 120] on div "const N = 20 ; const arcsData = [ ... Array ( N ) . keys ( )] . map (( ) => ({ …" at bounding box center [166, 160] width 257 height 215
type textarea "'[URL][DOMAIN_NAME]'"
click at [288, 42] on button "Save" at bounding box center [276, 43] width 29 height 11
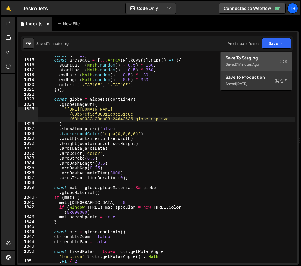
click at [275, 65] on div "Saved 7 minutes ago" at bounding box center [256, 64] width 62 height 7
